Goal: Find specific page/section: Find specific page/section

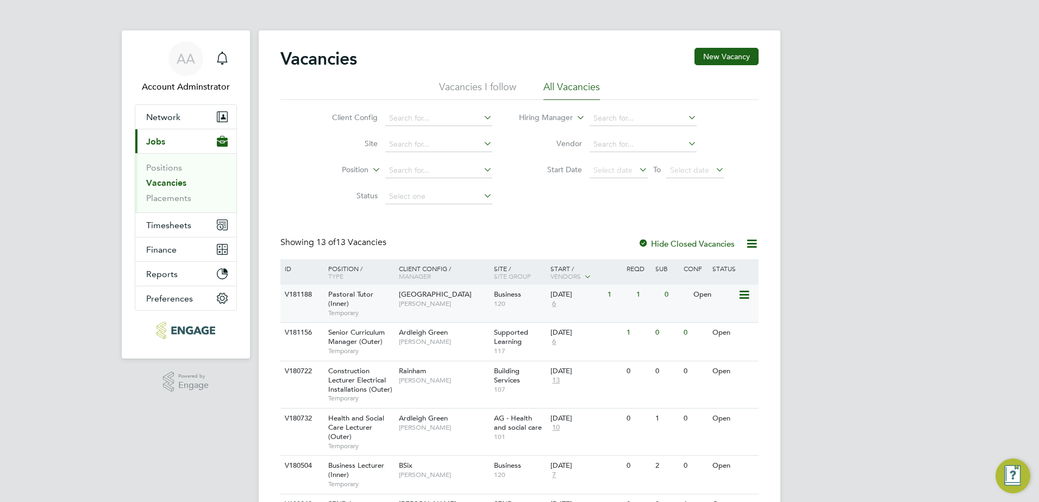
click at [418, 308] on div "Tower Hamlets Campus Emma Wood" at bounding box center [443, 299] width 95 height 28
